Goal: Information Seeking & Learning: Learn about a topic

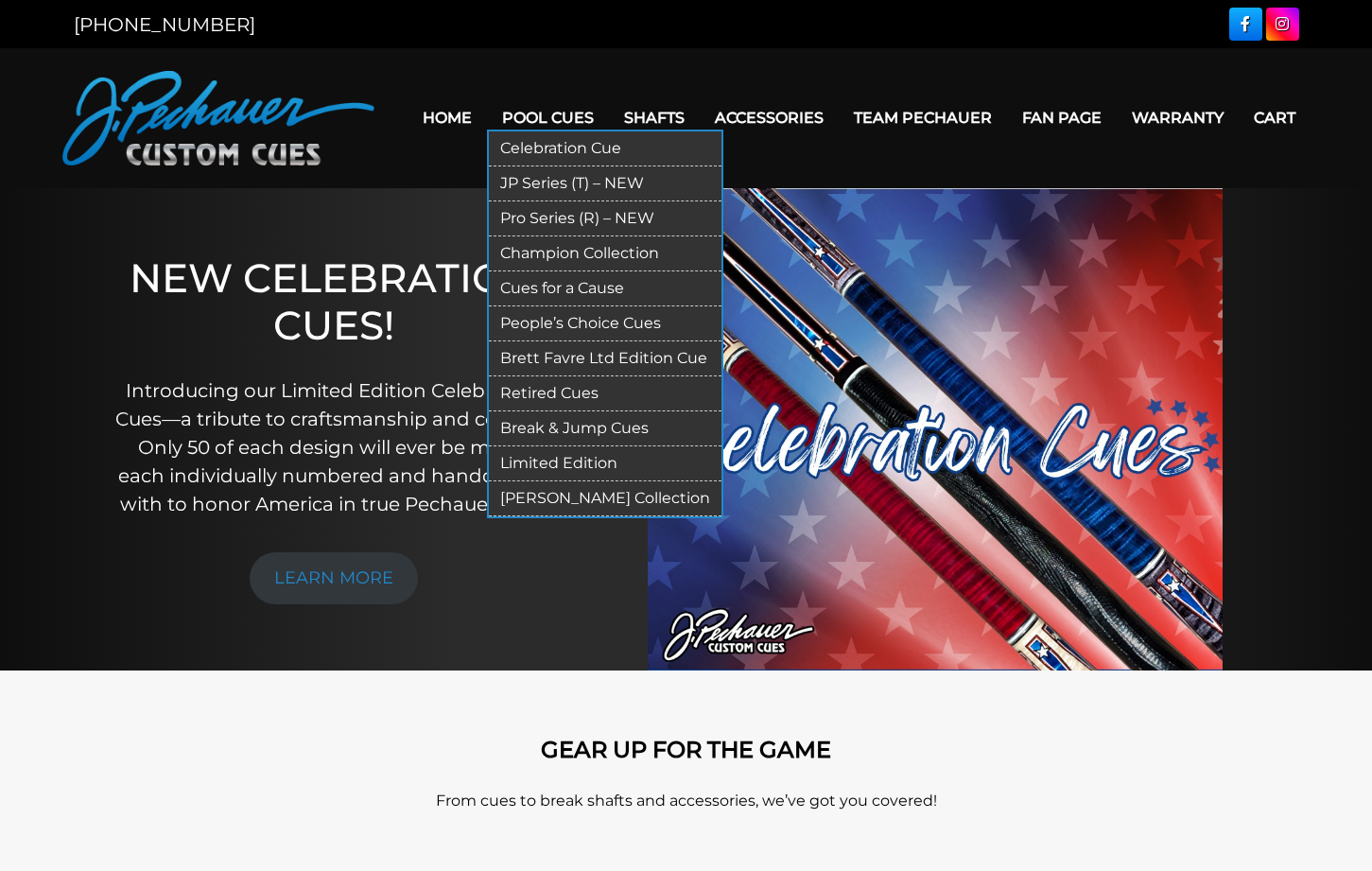
click at [510, 389] on link "Retired Cues" at bounding box center [604, 394] width 232 height 35
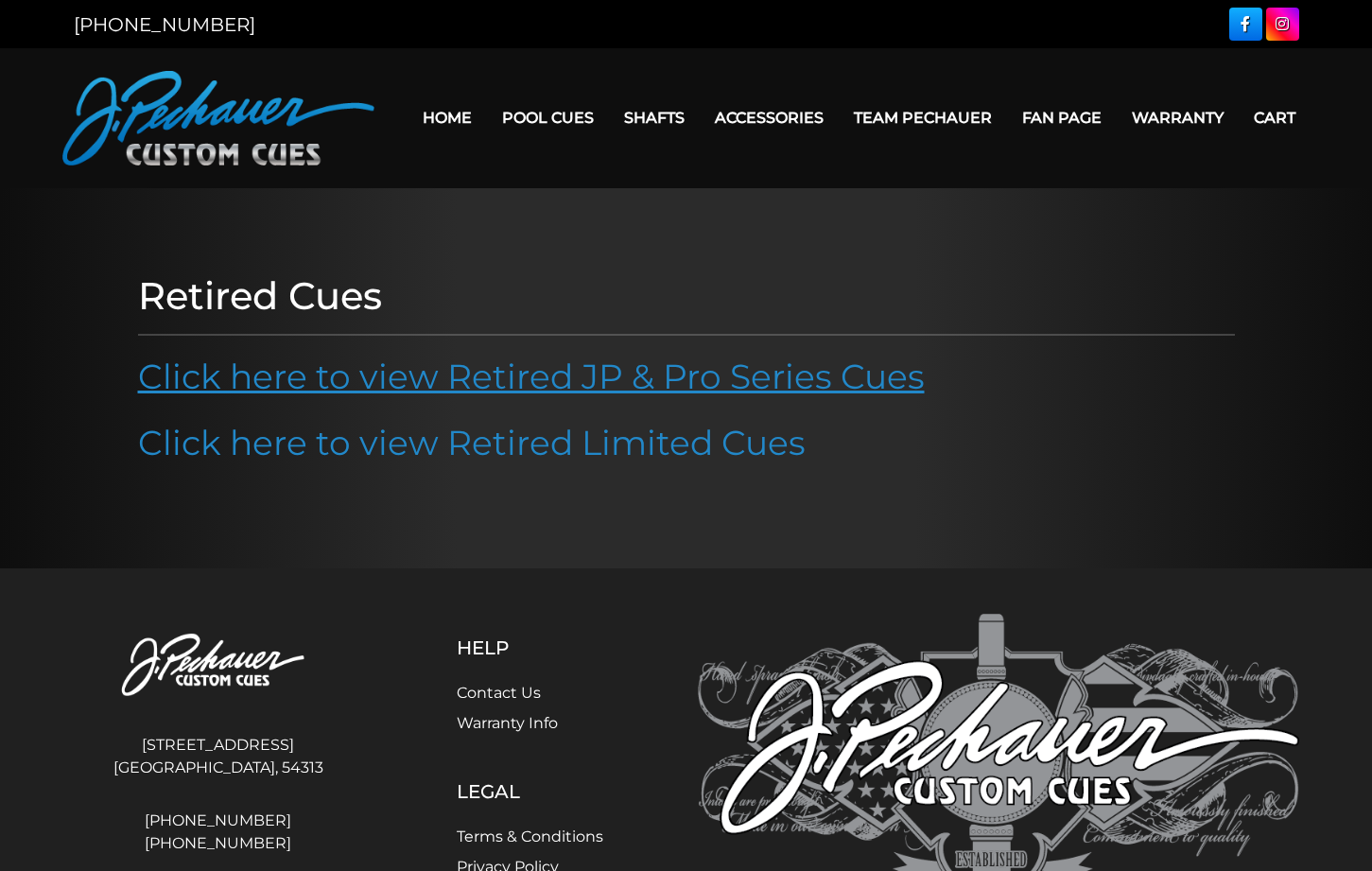
click at [533, 378] on link "Click here to view Retired JP & Pro Series Cues" at bounding box center [531, 376] width 787 height 41
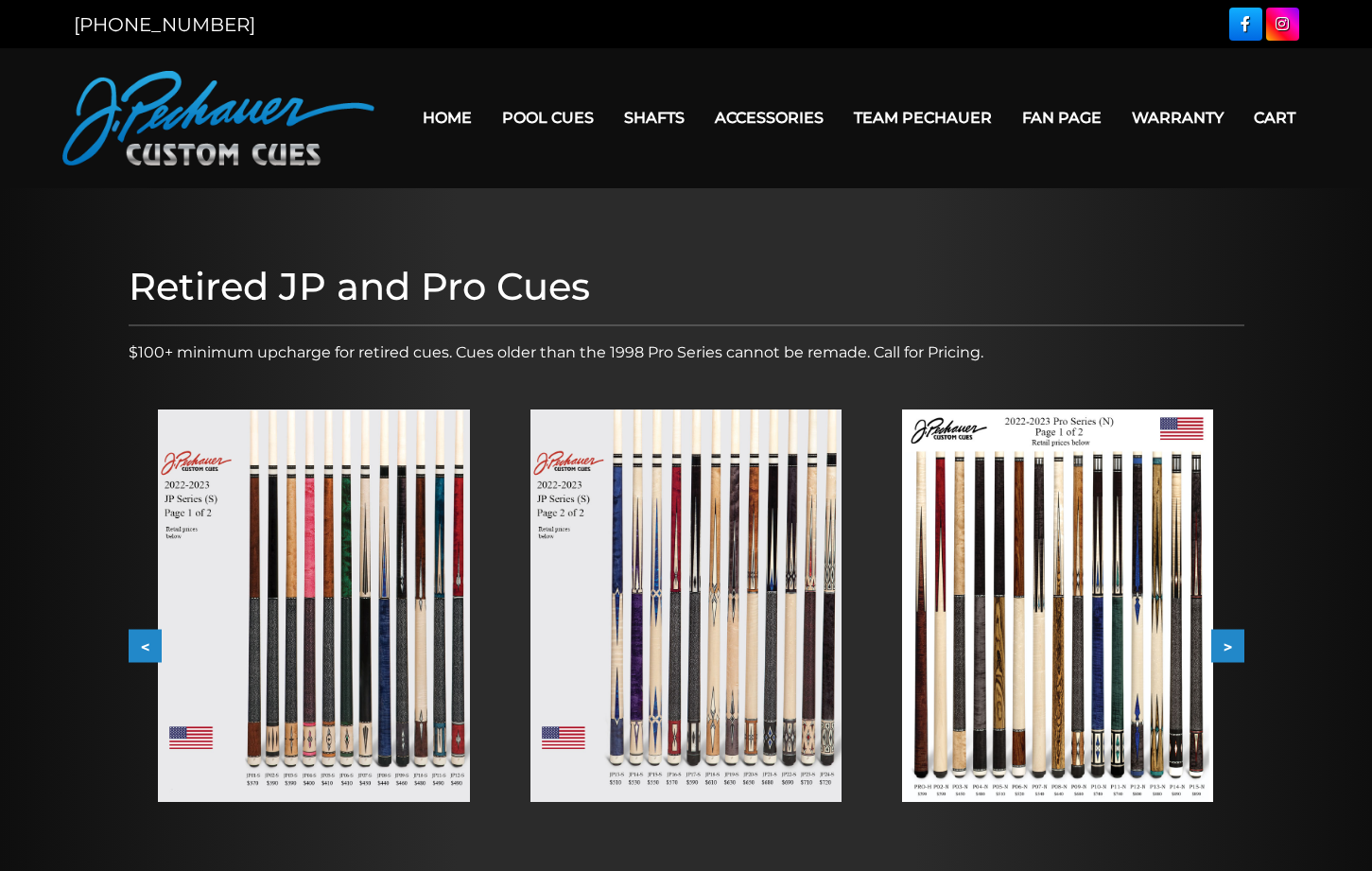
click at [1227, 641] on button ">" at bounding box center [1227, 647] width 33 height 33
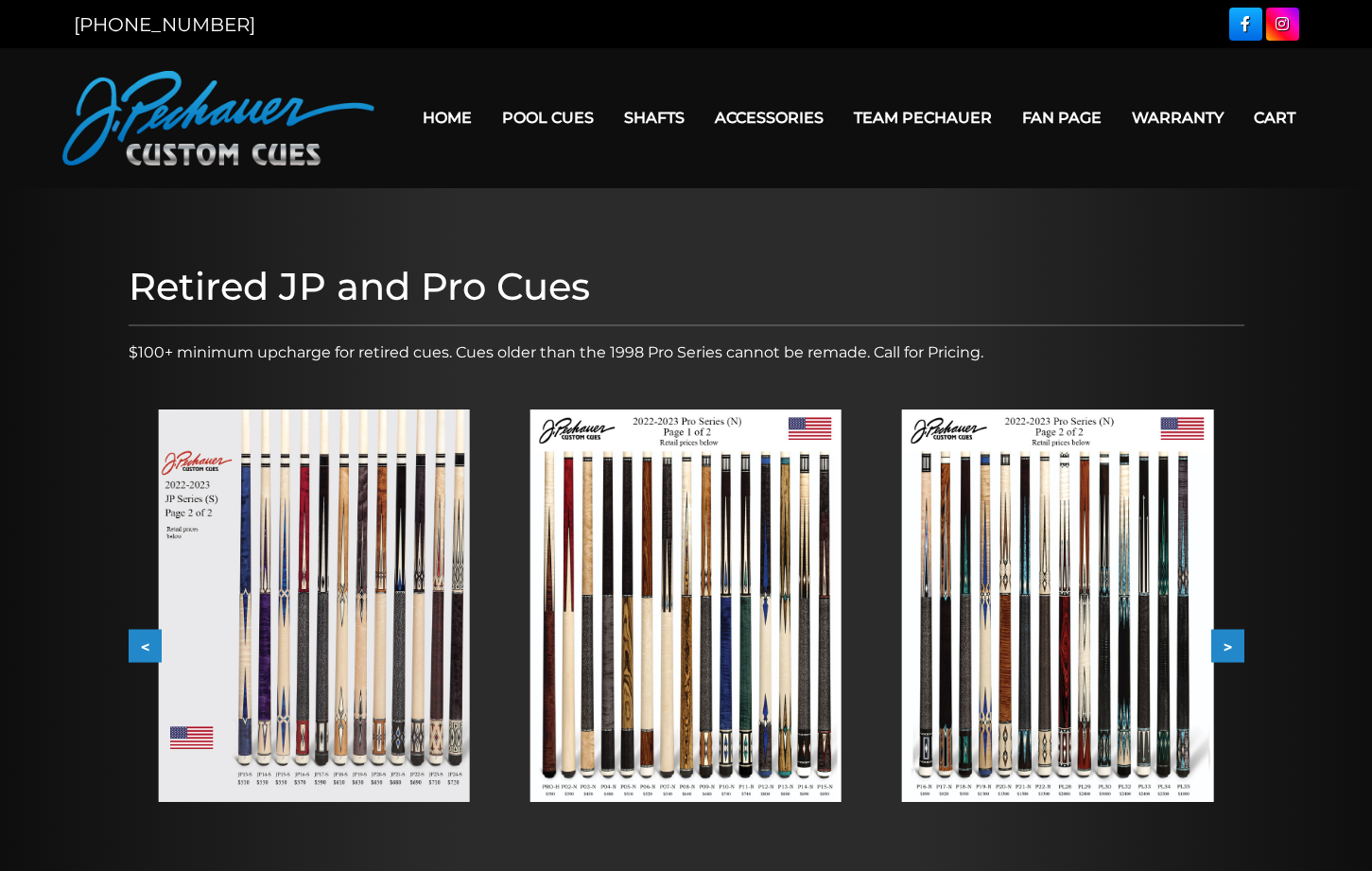
click at [1227, 641] on button ">" at bounding box center [1227, 647] width 33 height 33
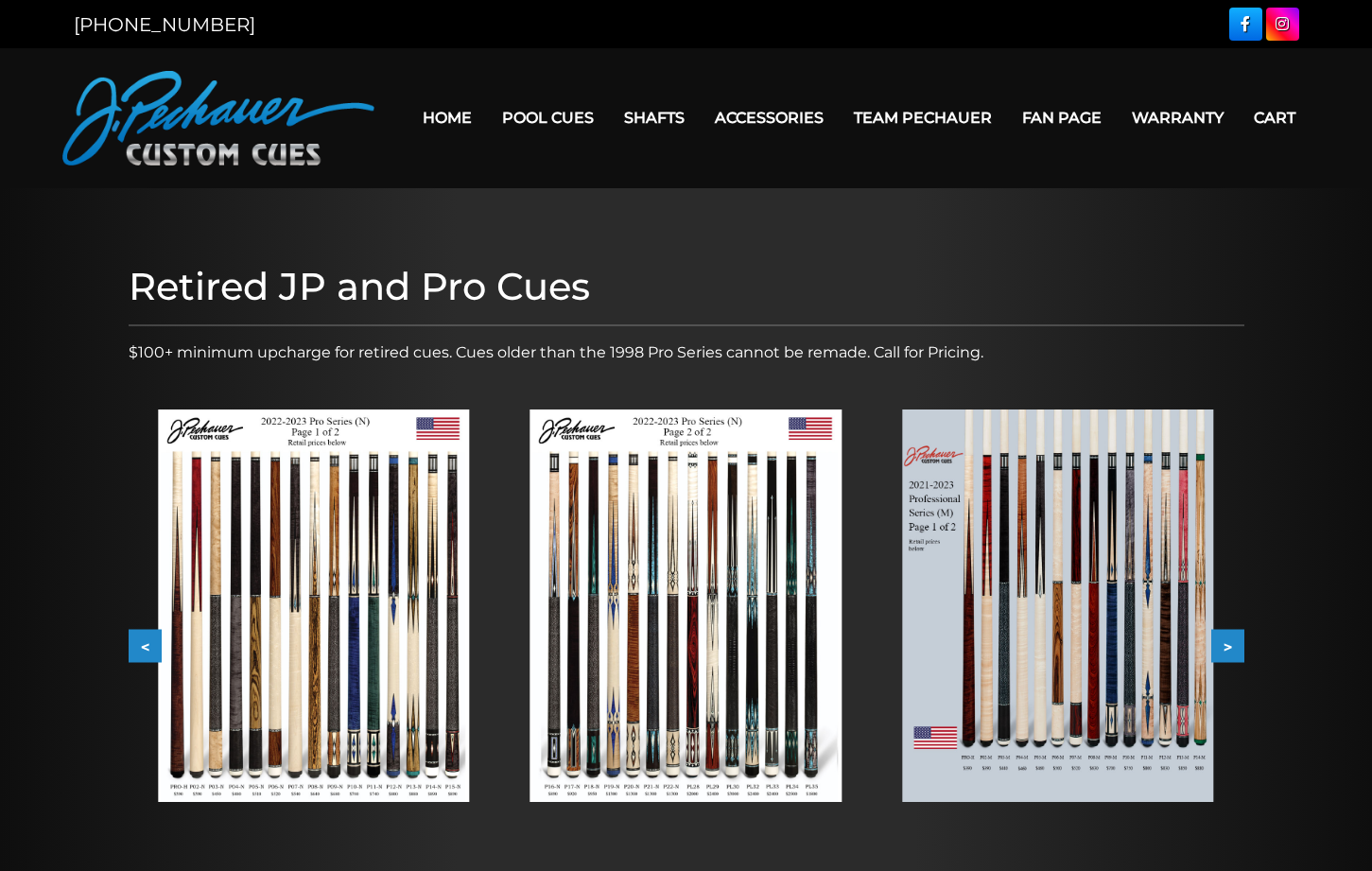
click at [1222, 646] on button ">" at bounding box center [1227, 647] width 33 height 33
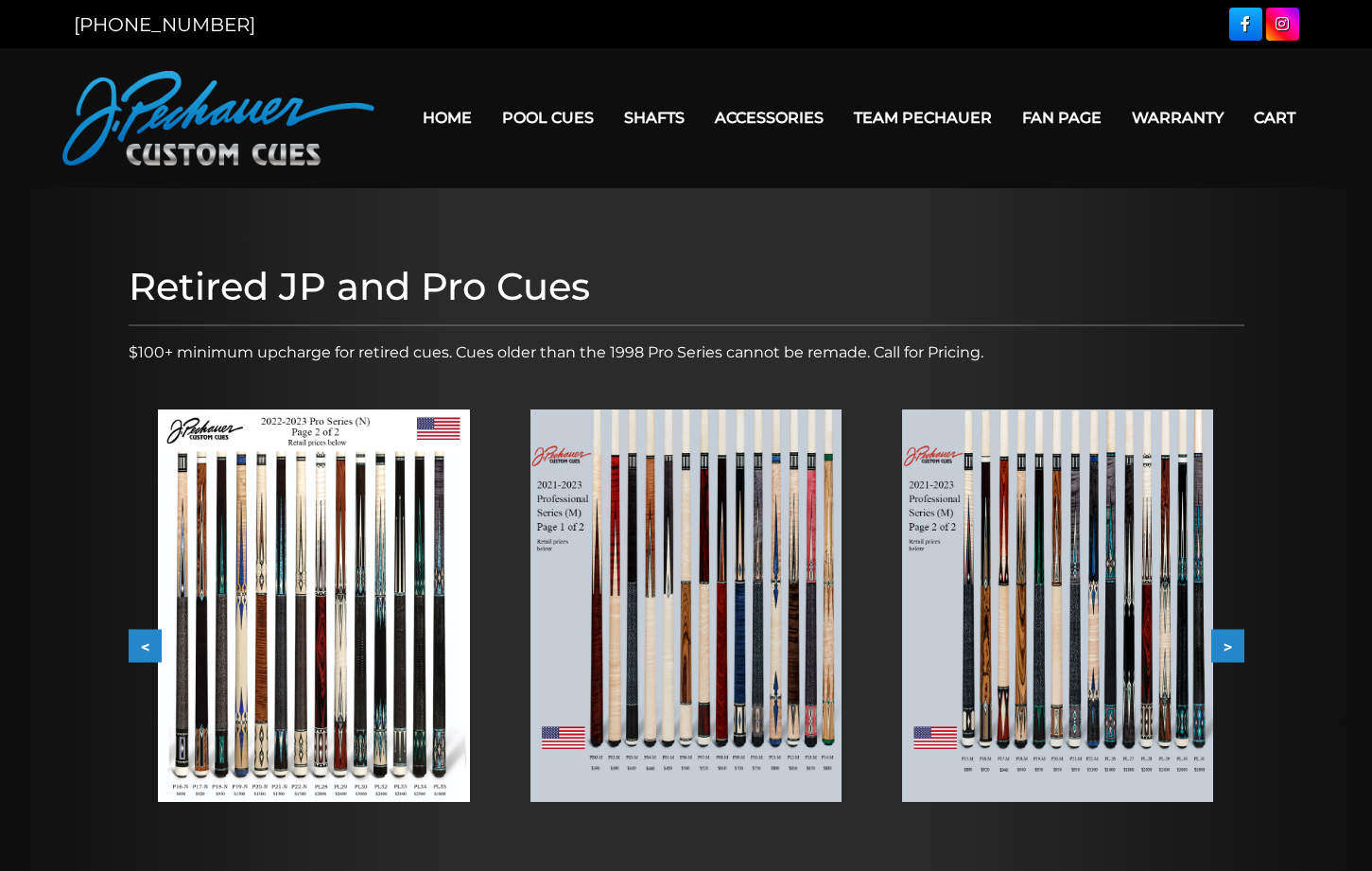
click at [1222, 646] on button ">" at bounding box center [1227, 647] width 33 height 33
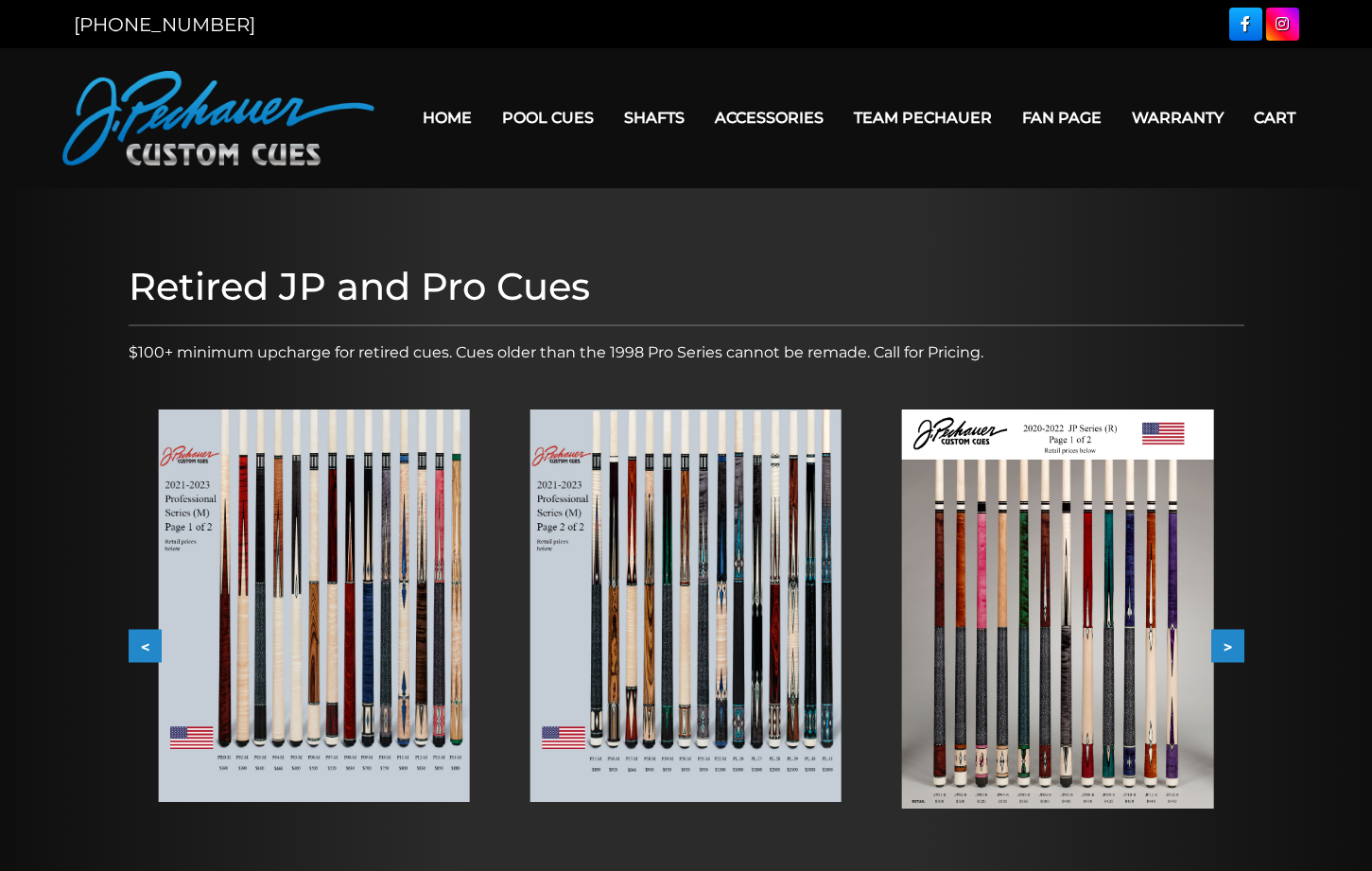
click at [145, 646] on button "<" at bounding box center [145, 647] width 33 height 33
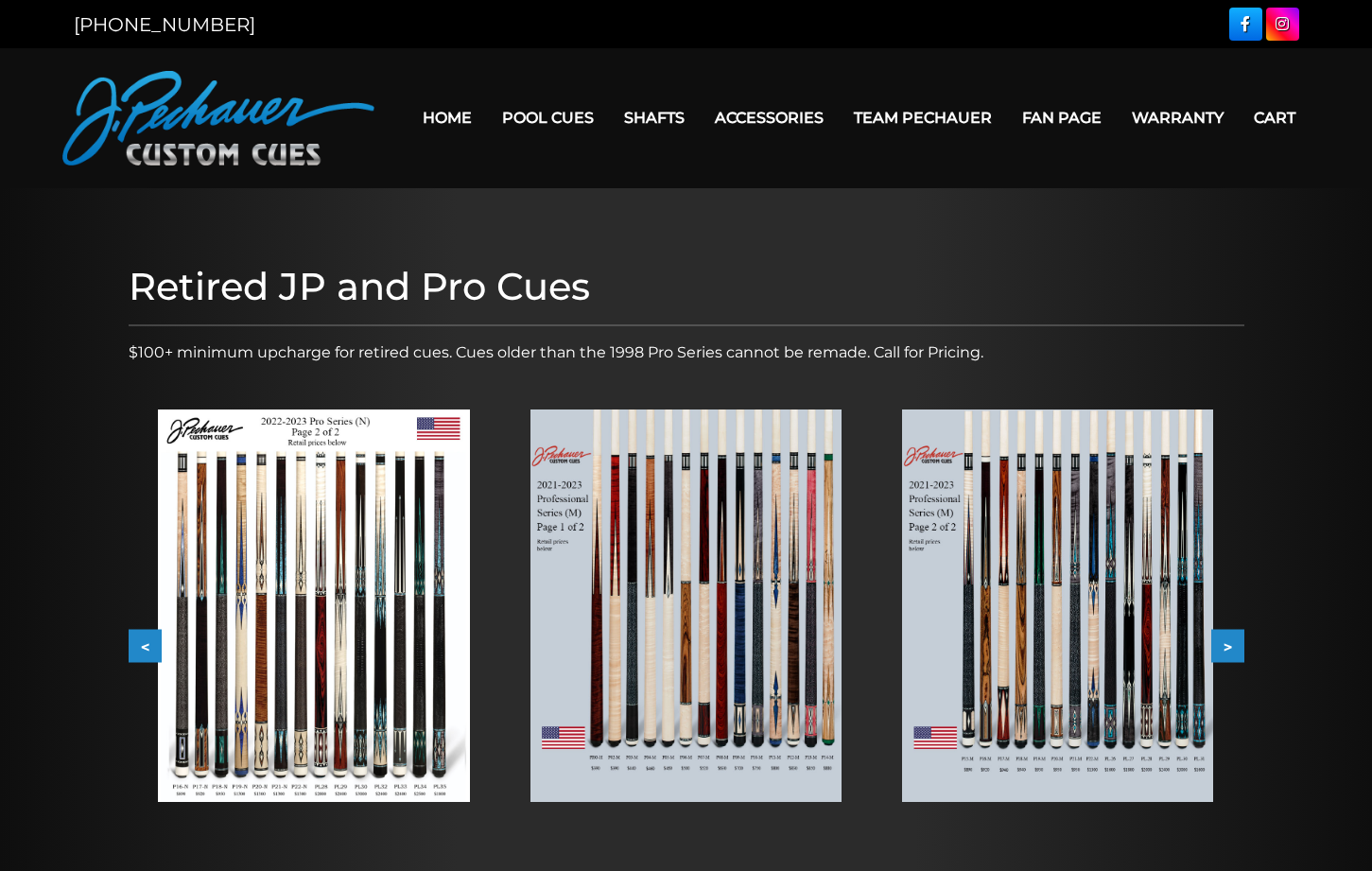
click at [1231, 647] on button ">" at bounding box center [1227, 647] width 33 height 33
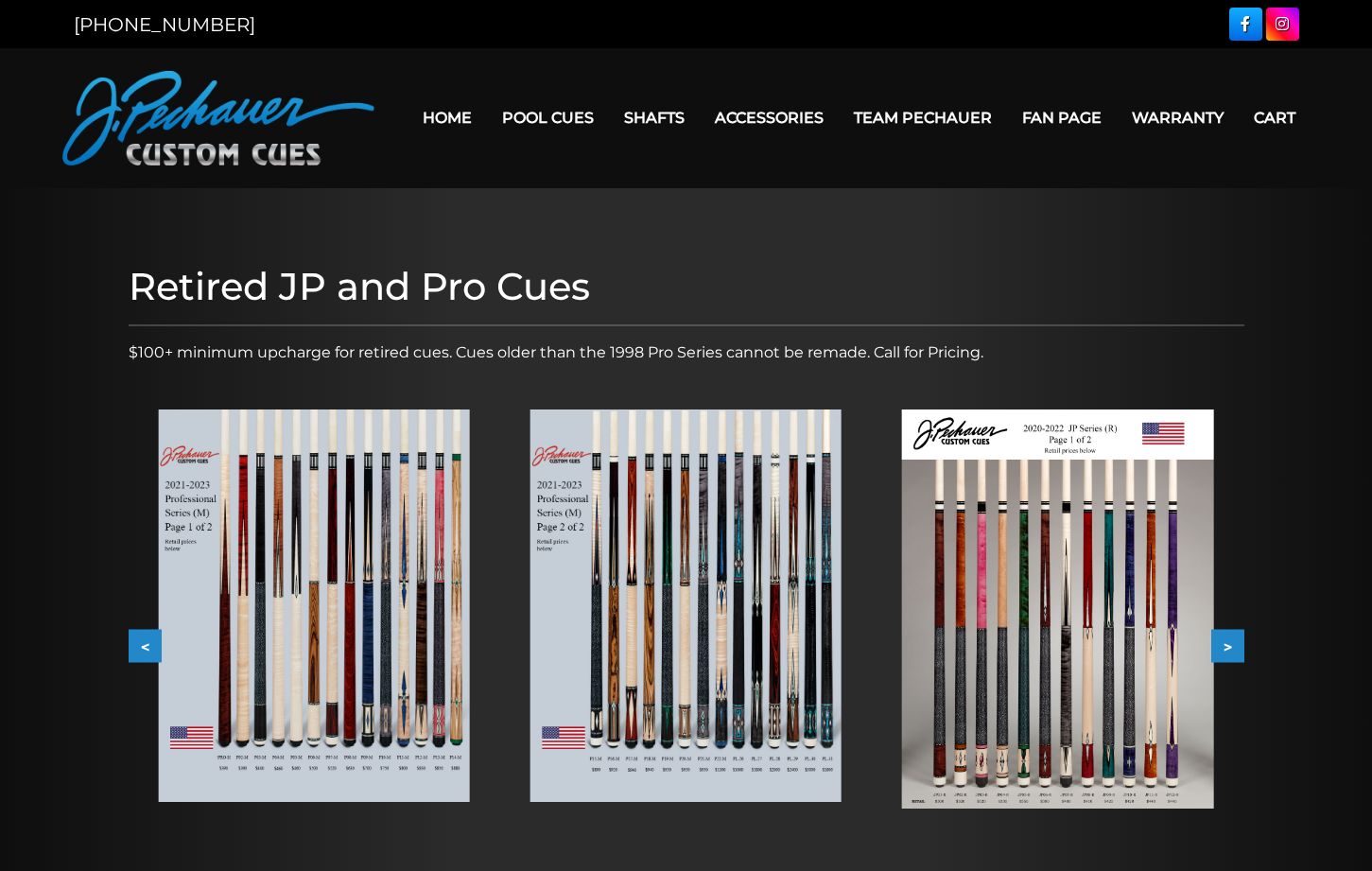
click at [1231, 647] on button ">" at bounding box center [1227, 647] width 33 height 33
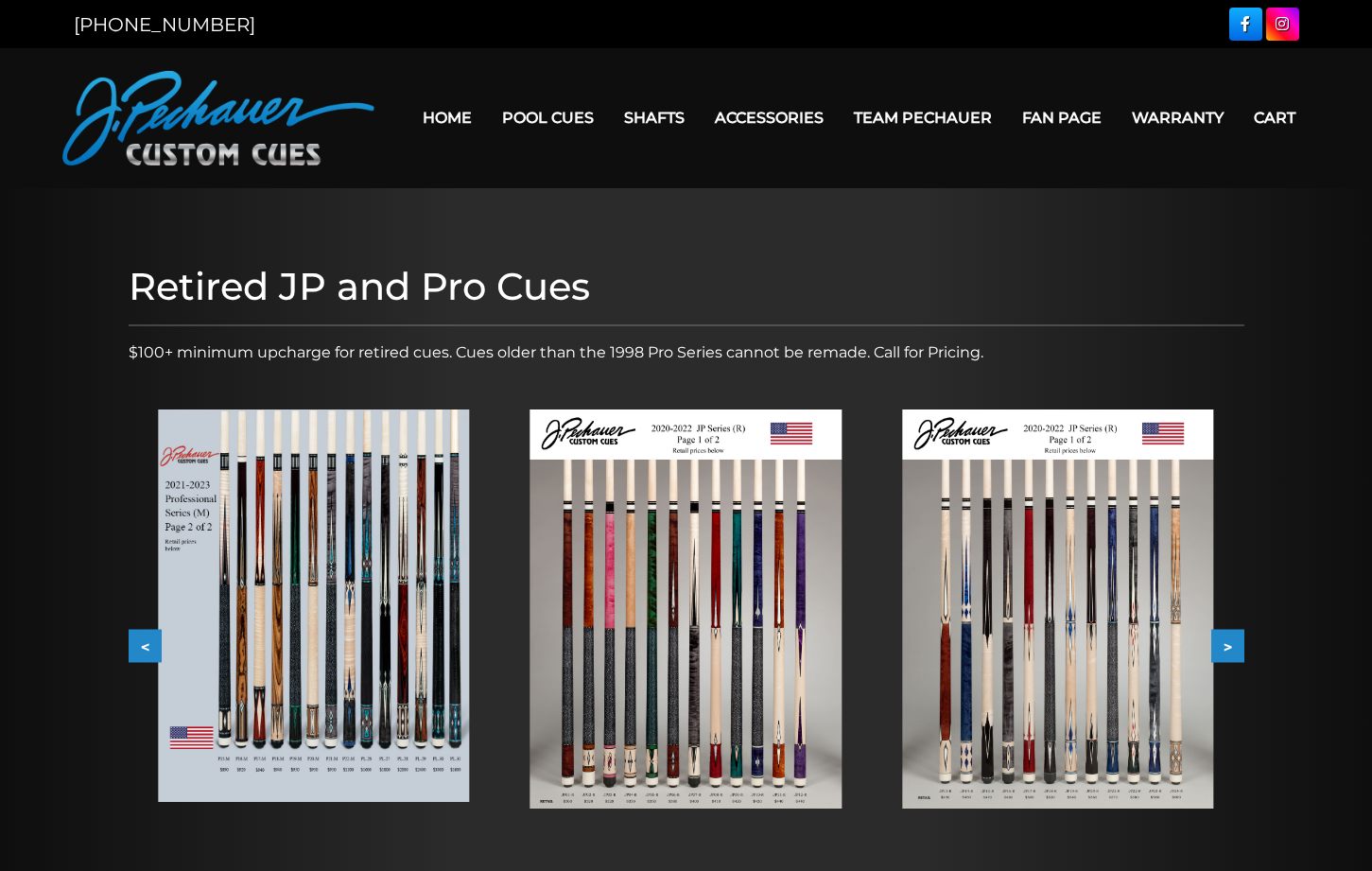
click at [1231, 647] on button ">" at bounding box center [1227, 647] width 33 height 33
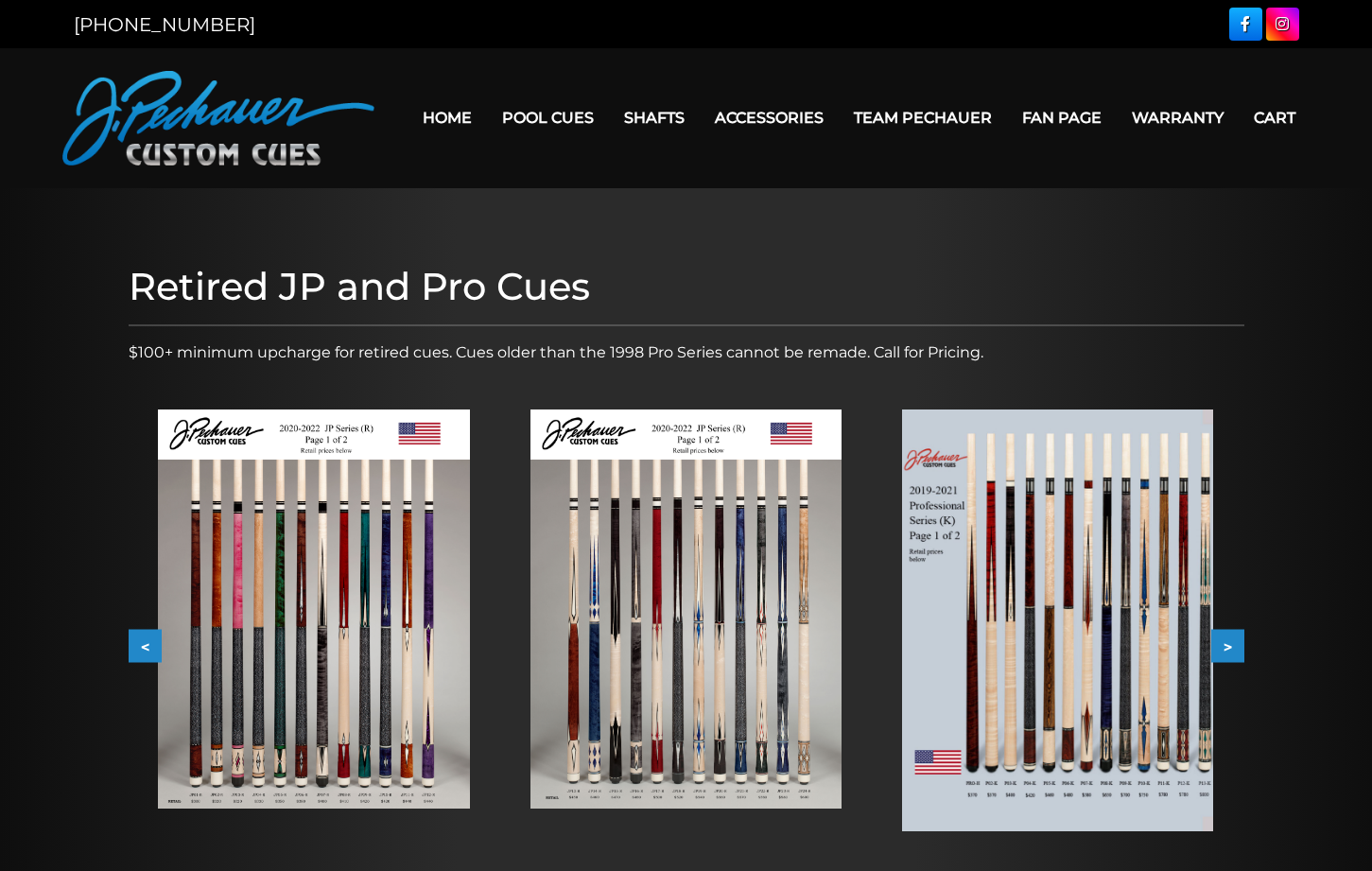
click at [1231, 647] on button ">" at bounding box center [1227, 647] width 33 height 33
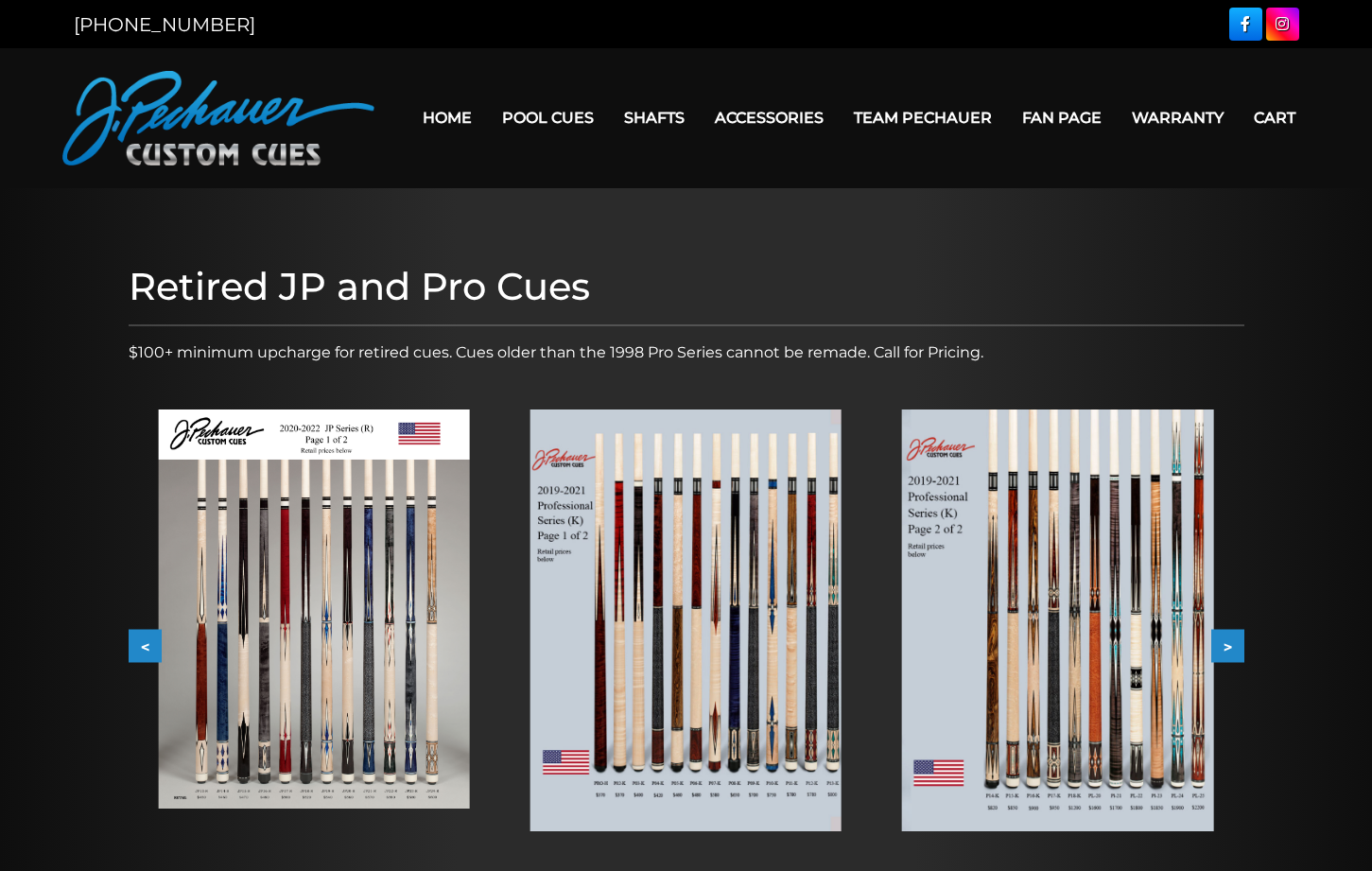
click at [1076, 642] on img at bounding box center [1057, 620] width 311 height 422
